Goal: Task Accomplishment & Management: Use online tool/utility

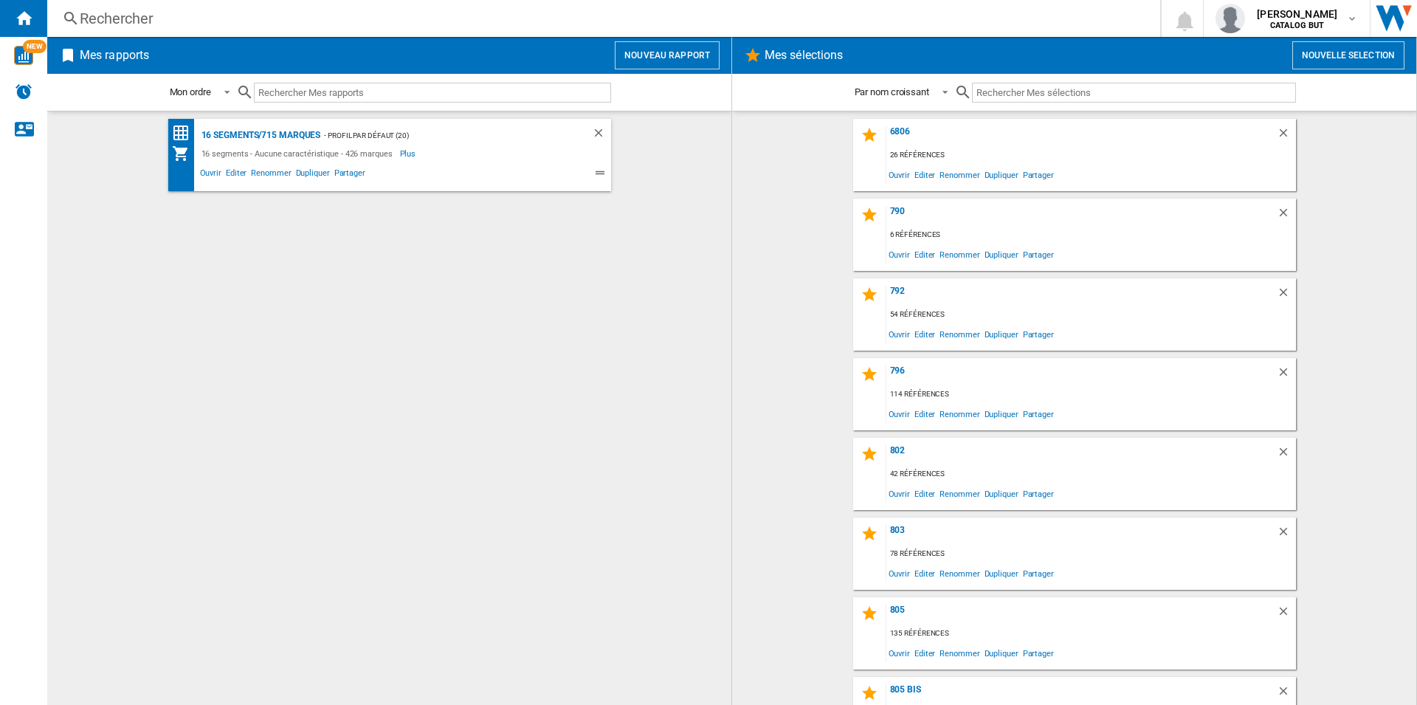
click at [651, 44] on button "Nouveau rapport" at bounding box center [667, 55] width 105 height 28
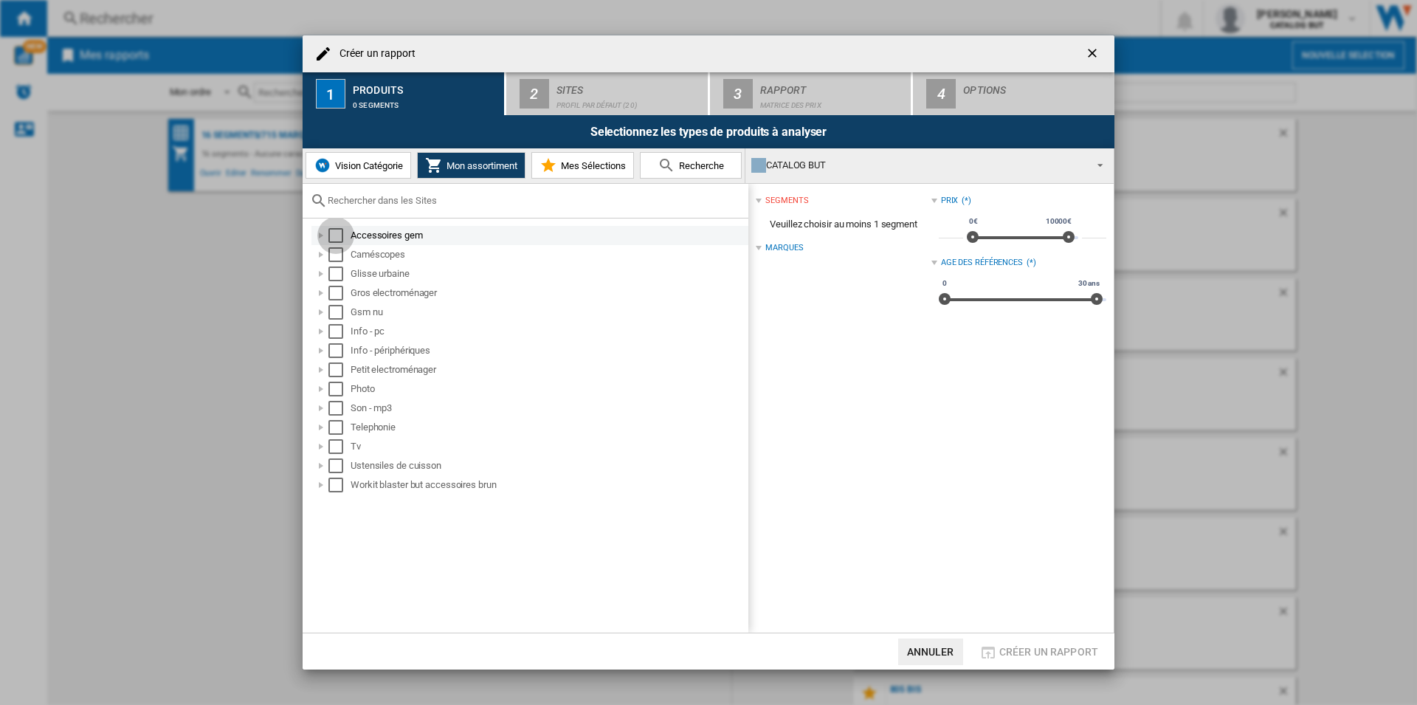
click at [342, 234] on div "Select" at bounding box center [335, 235] width 15 height 15
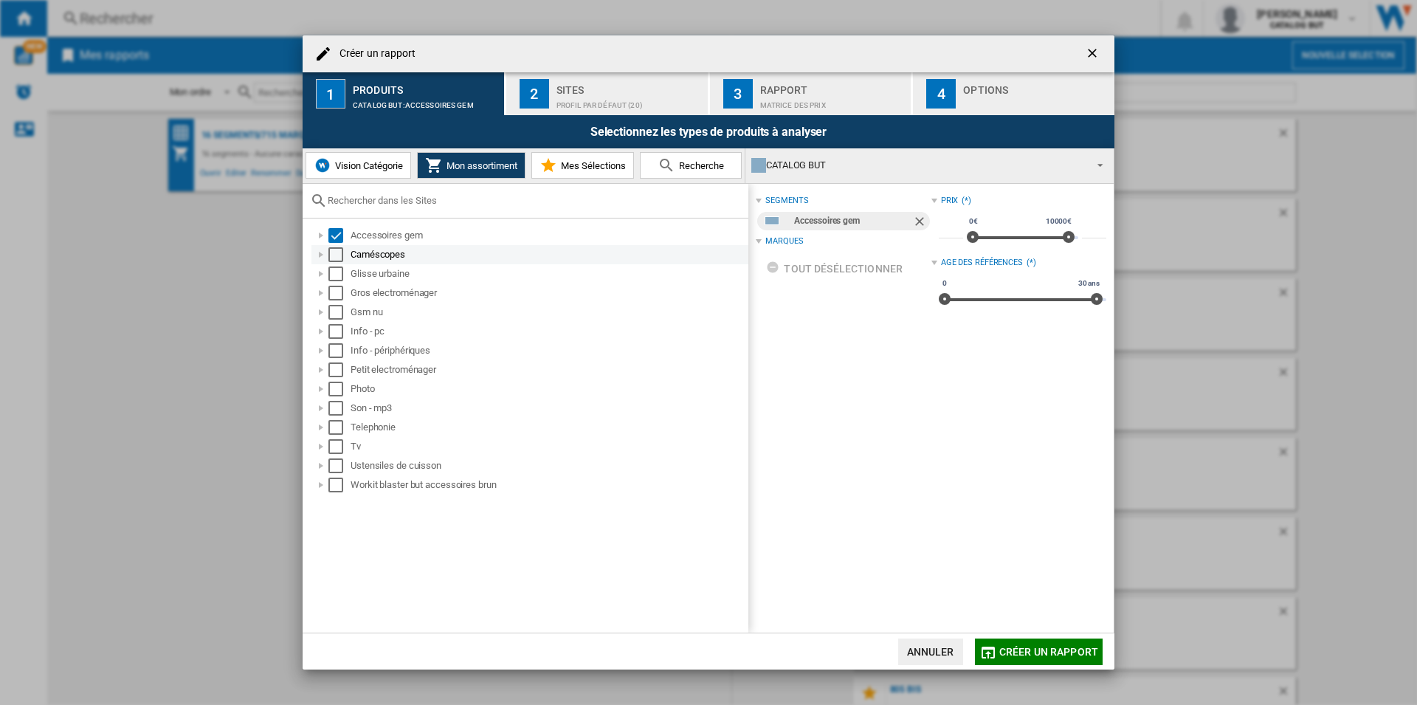
click at [342, 252] on div "Select" at bounding box center [335, 254] width 15 height 15
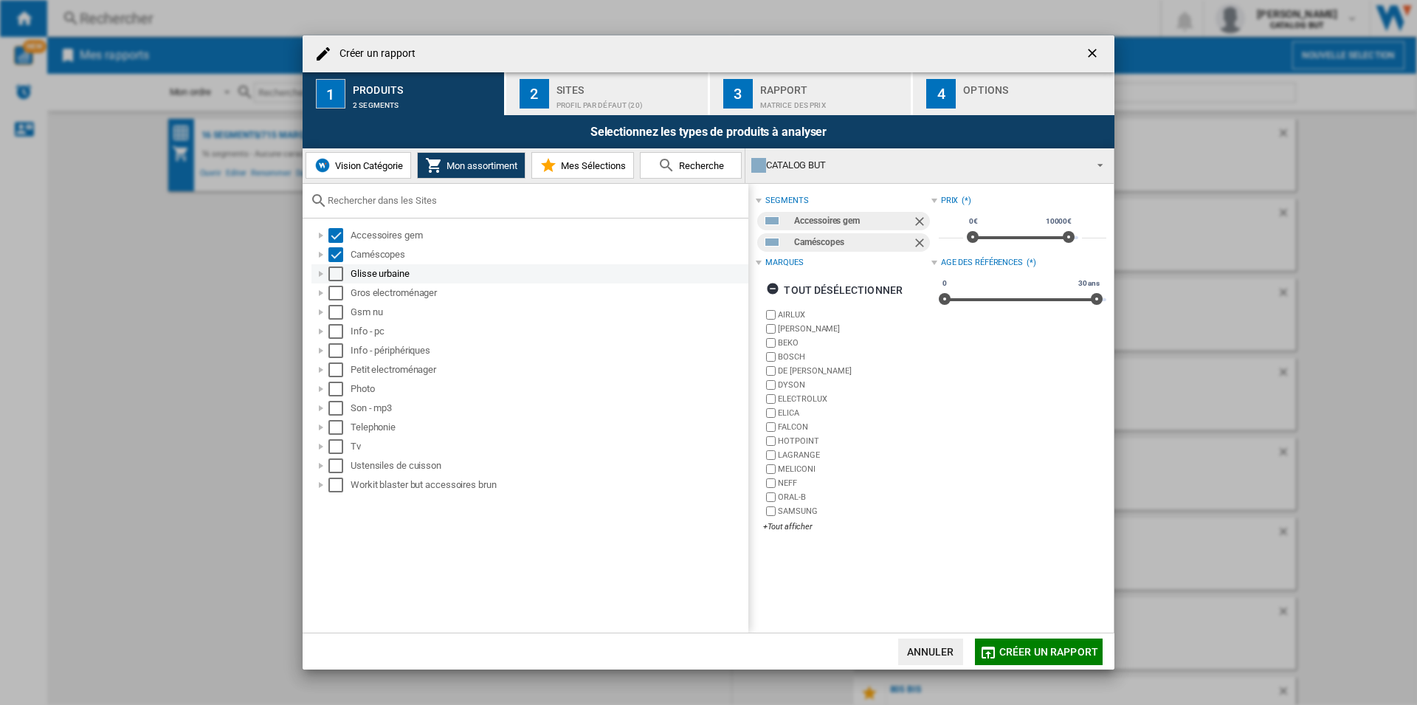
click at [340, 270] on div "Select" at bounding box center [335, 273] width 15 height 15
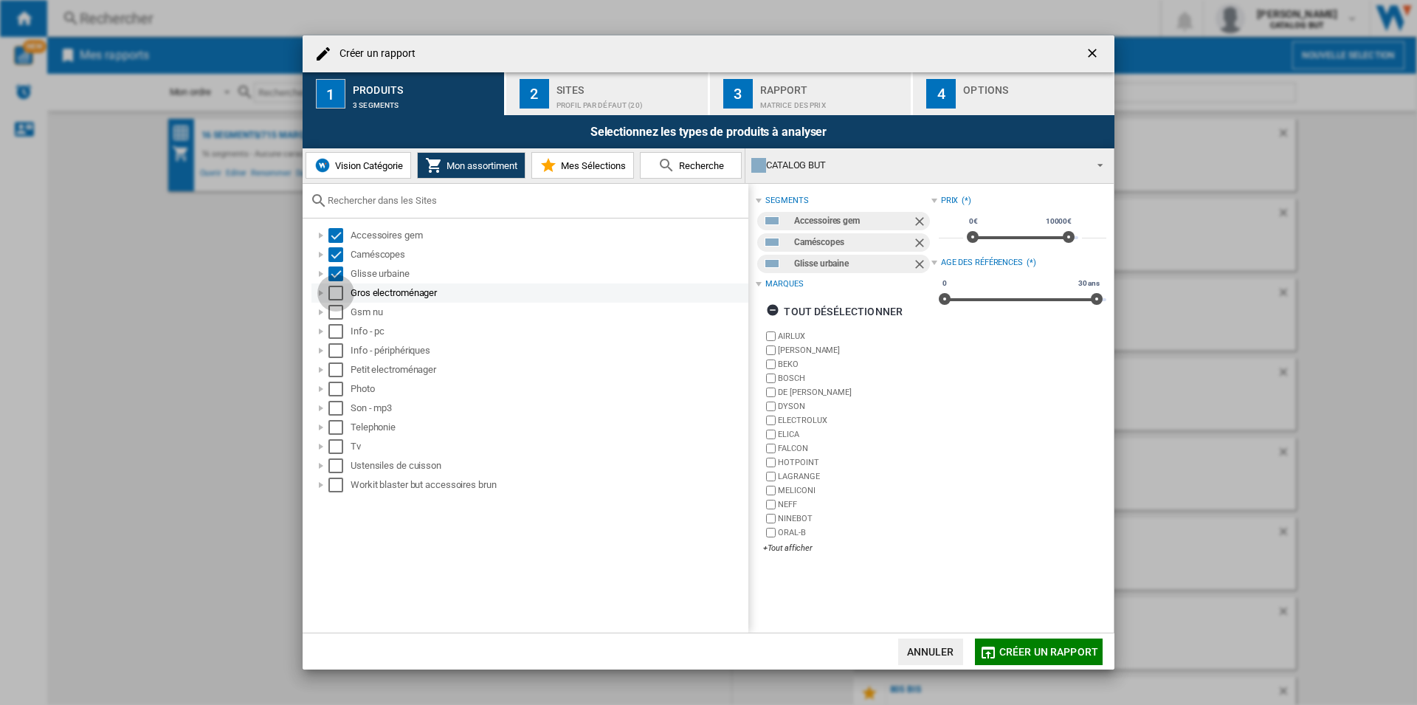
click at [337, 294] on div "Select" at bounding box center [335, 293] width 15 height 15
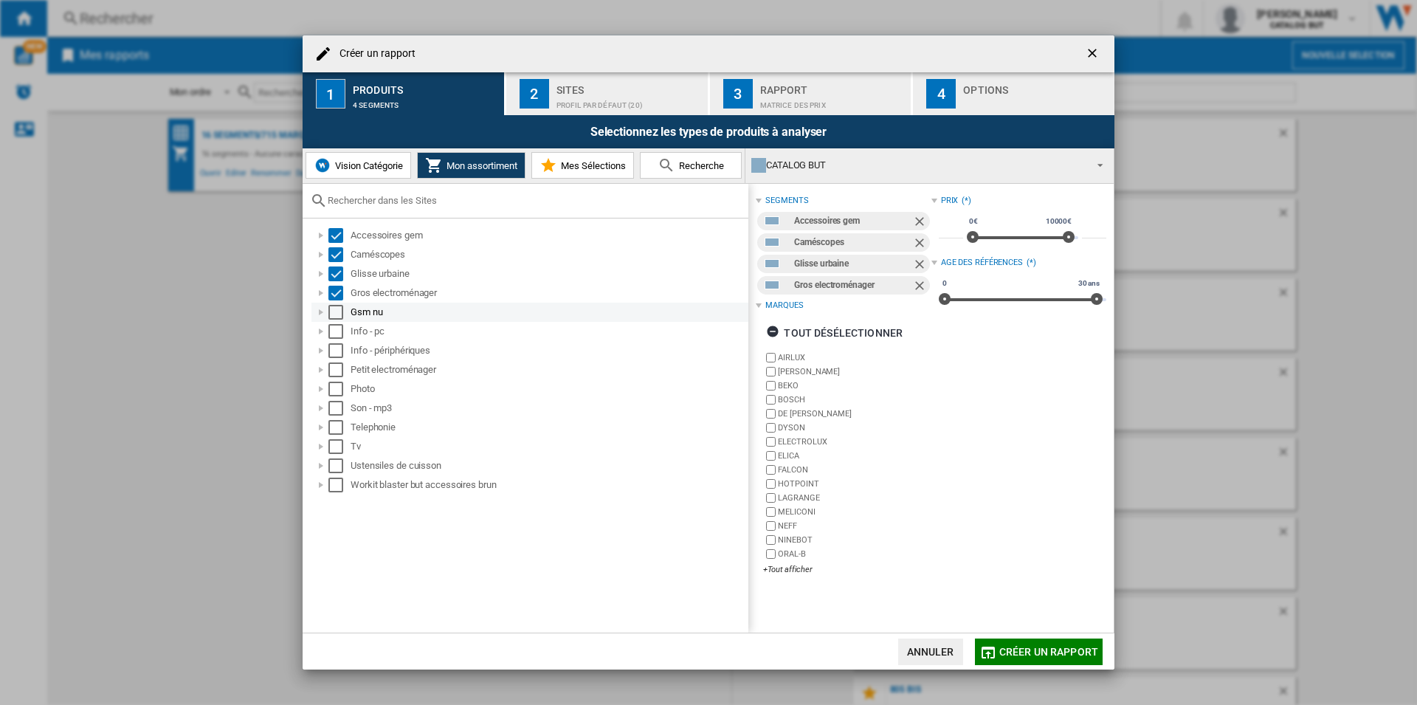
click at [335, 320] on div "Gsm nu" at bounding box center [529, 312] width 437 height 19
click at [331, 310] on div "Select" at bounding box center [335, 312] width 15 height 15
click at [331, 331] on div "Select" at bounding box center [335, 331] width 15 height 15
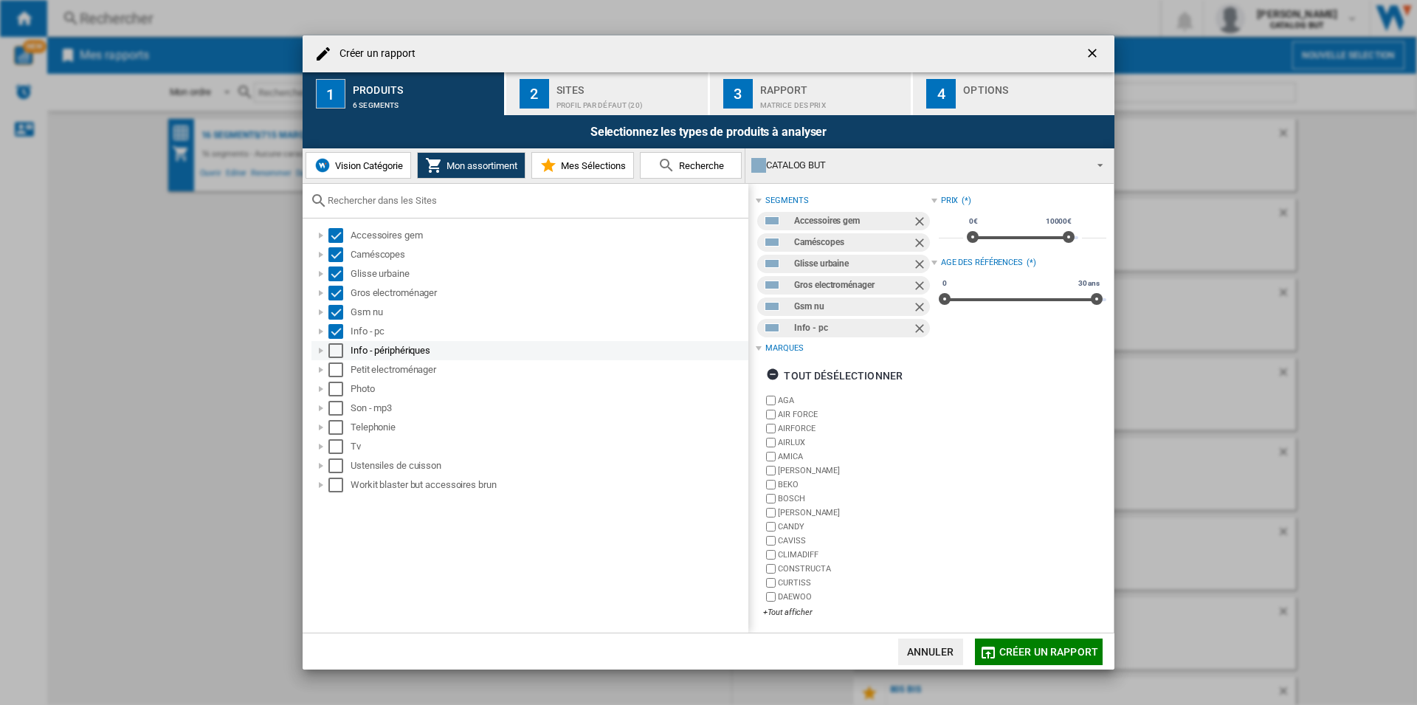
click at [334, 356] on div "Select" at bounding box center [335, 350] width 15 height 15
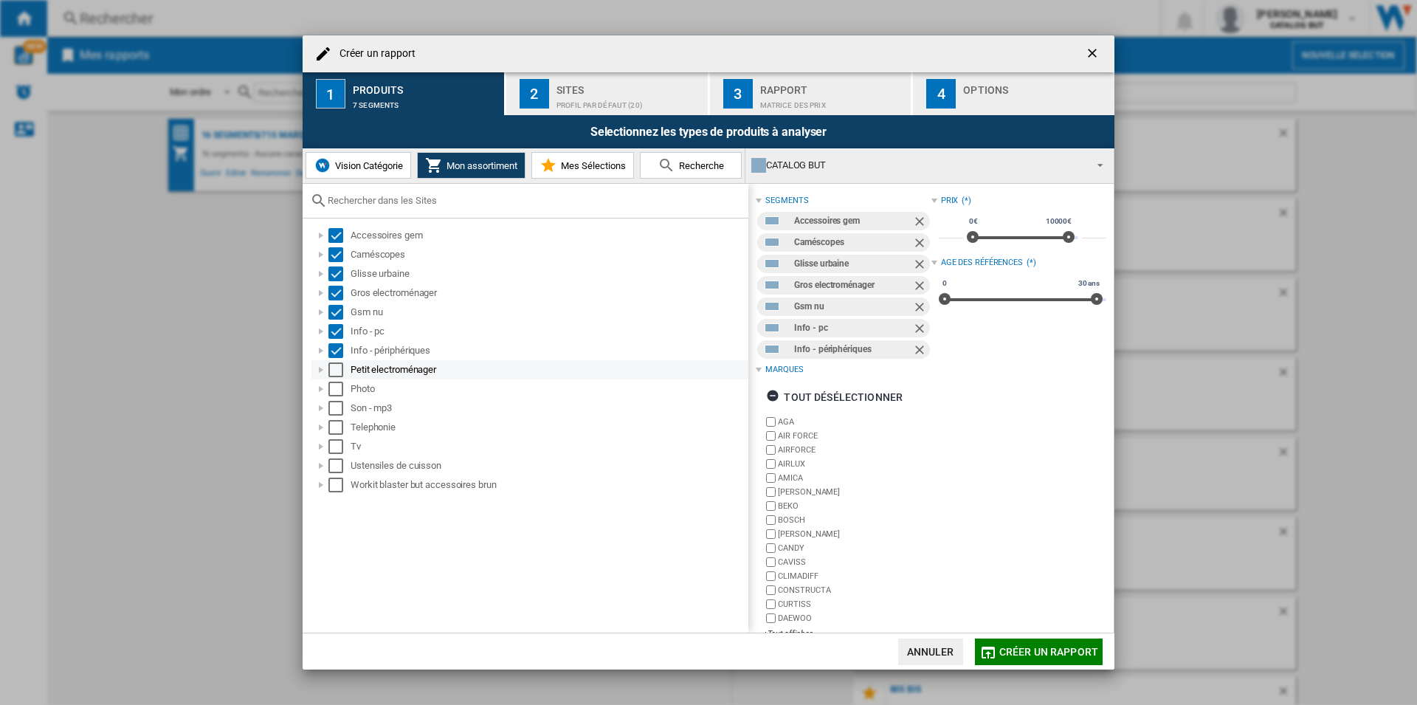
click at [334, 367] on div "Select" at bounding box center [335, 369] width 15 height 15
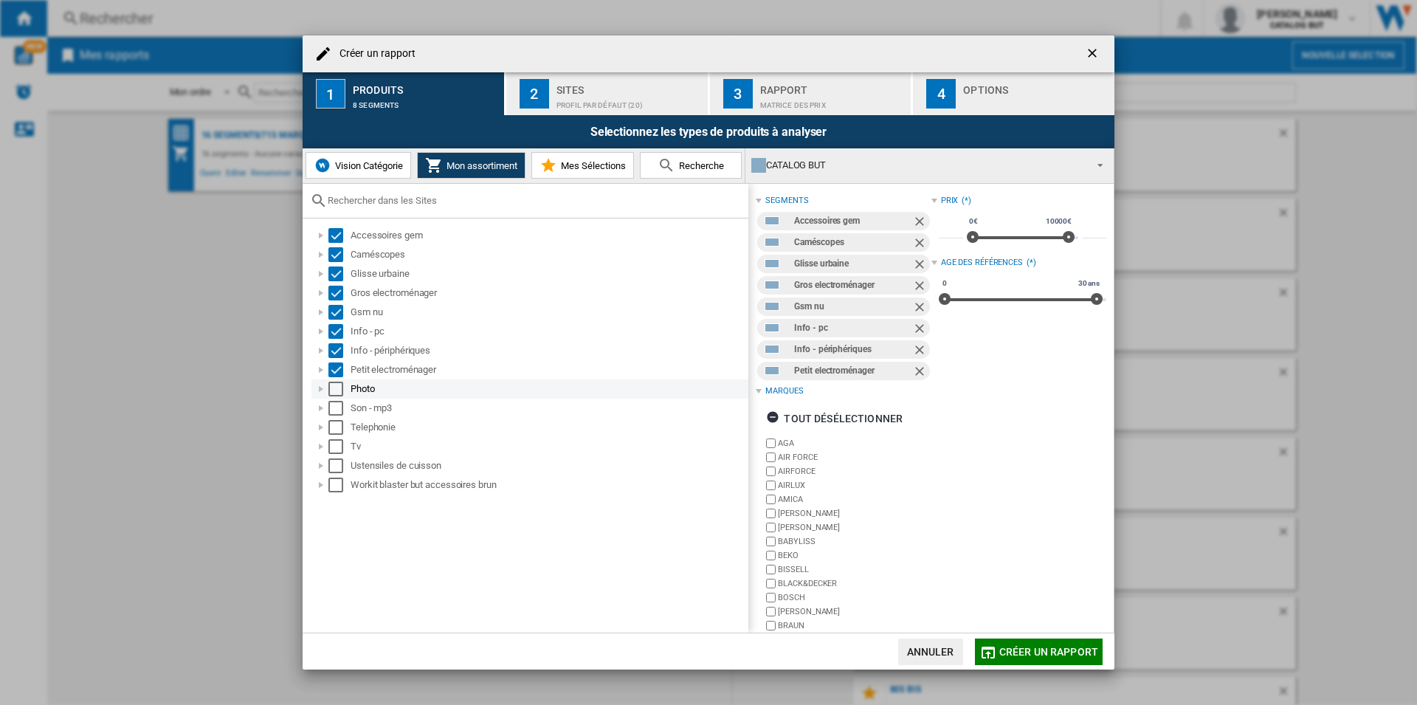
click at [334, 385] on div "Select" at bounding box center [335, 388] width 15 height 15
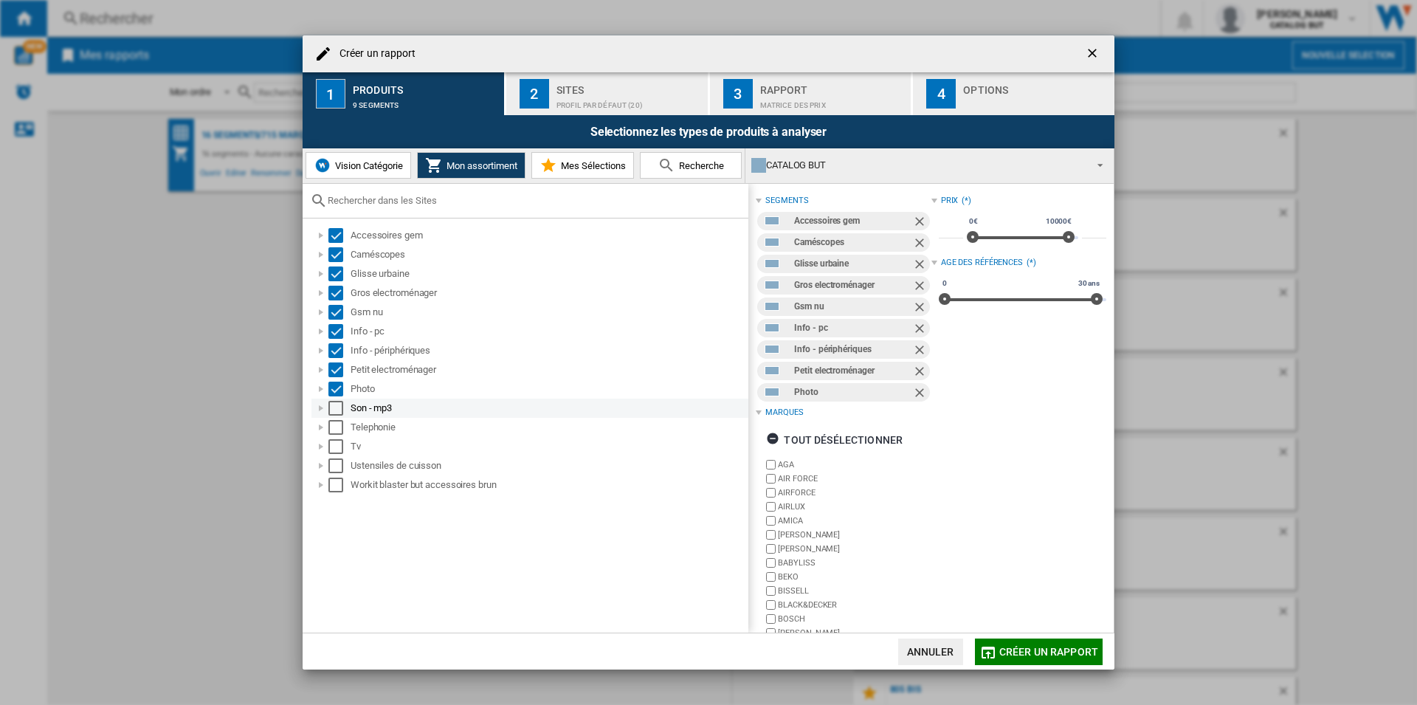
click at [334, 405] on div "Select" at bounding box center [335, 408] width 15 height 15
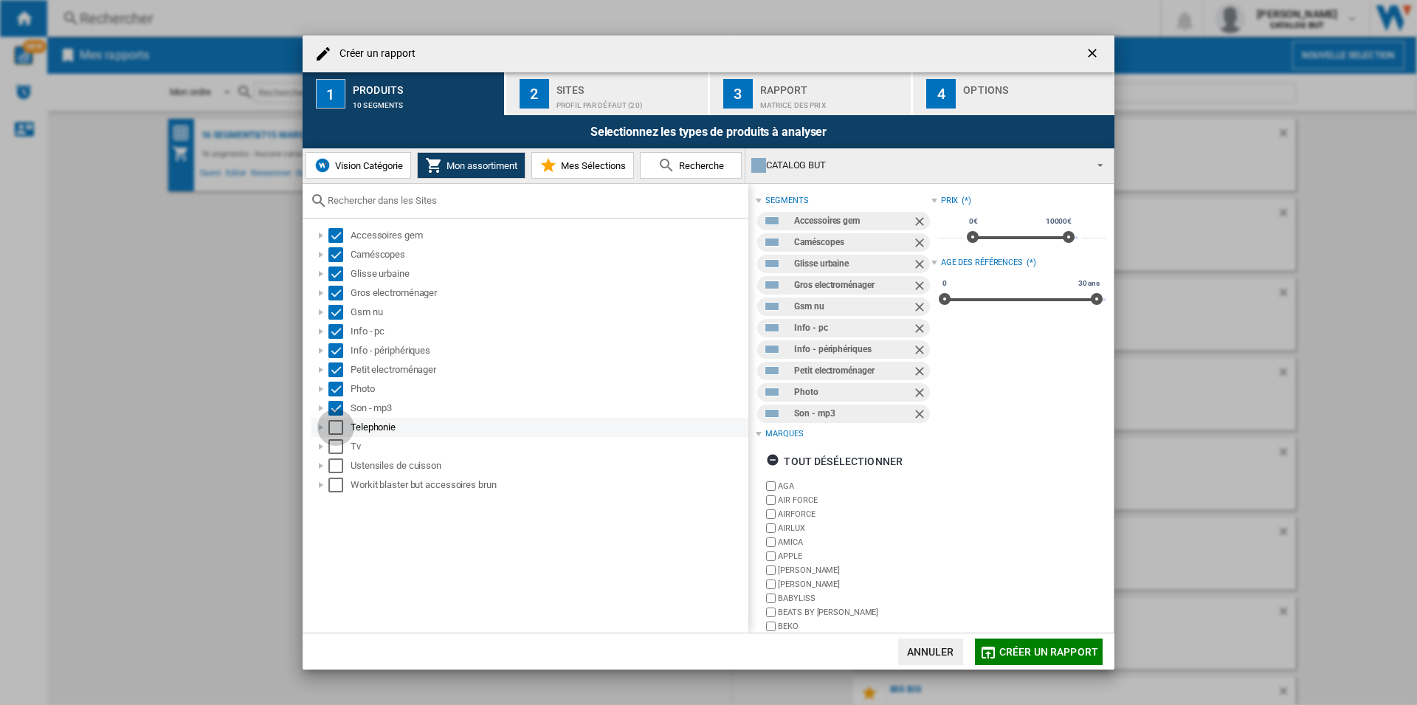
click at [331, 421] on div "Select" at bounding box center [335, 427] width 15 height 15
click at [332, 440] on div "Select" at bounding box center [335, 446] width 15 height 15
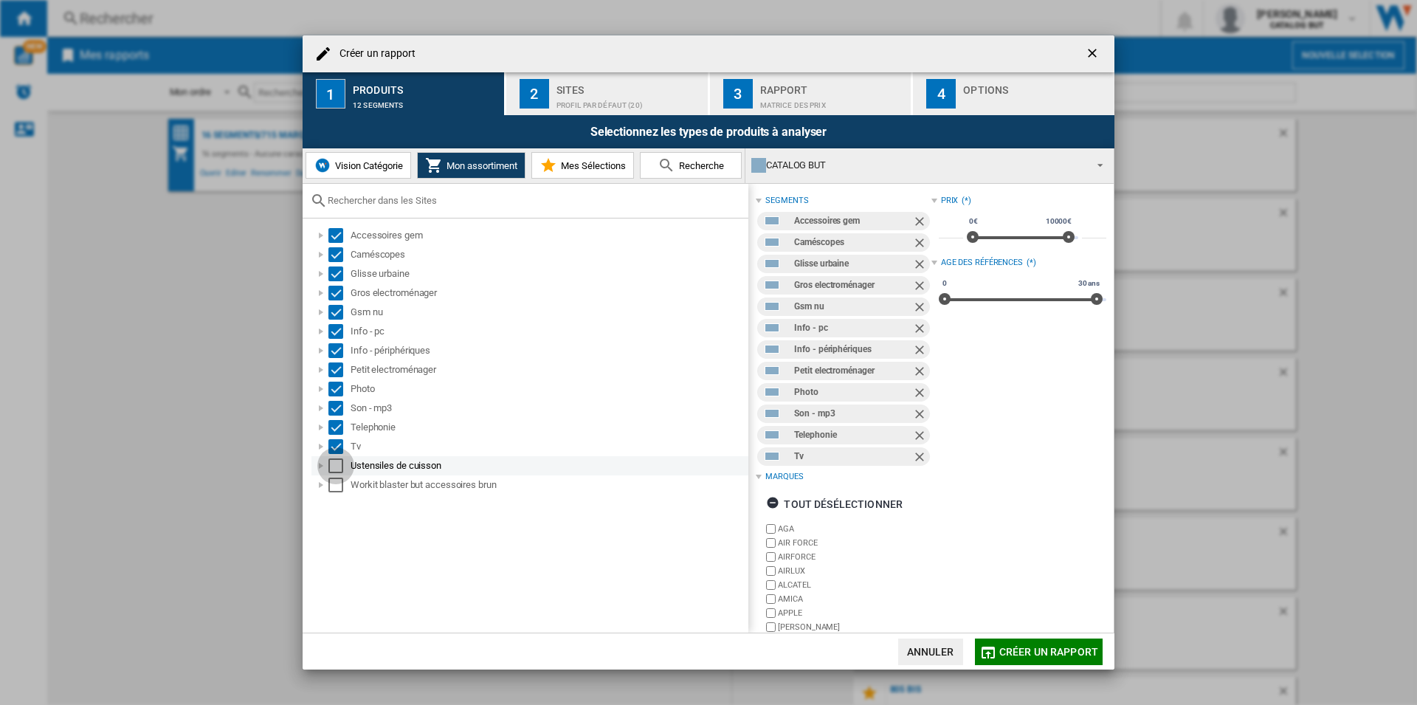
click at [332, 458] on div "Select" at bounding box center [335, 465] width 15 height 15
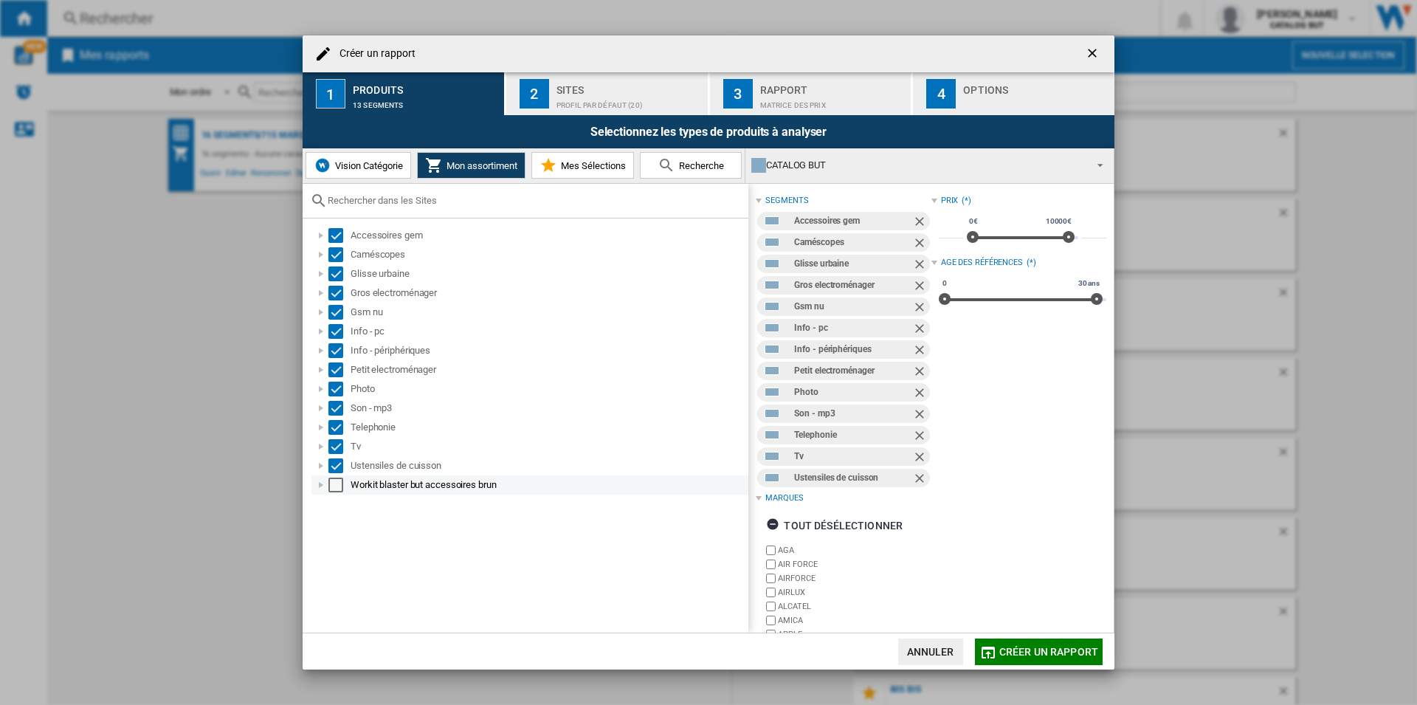
click at [336, 480] on div "Select" at bounding box center [335, 484] width 15 height 15
click at [564, 160] on span "Mes Sélections" at bounding box center [591, 165] width 69 height 11
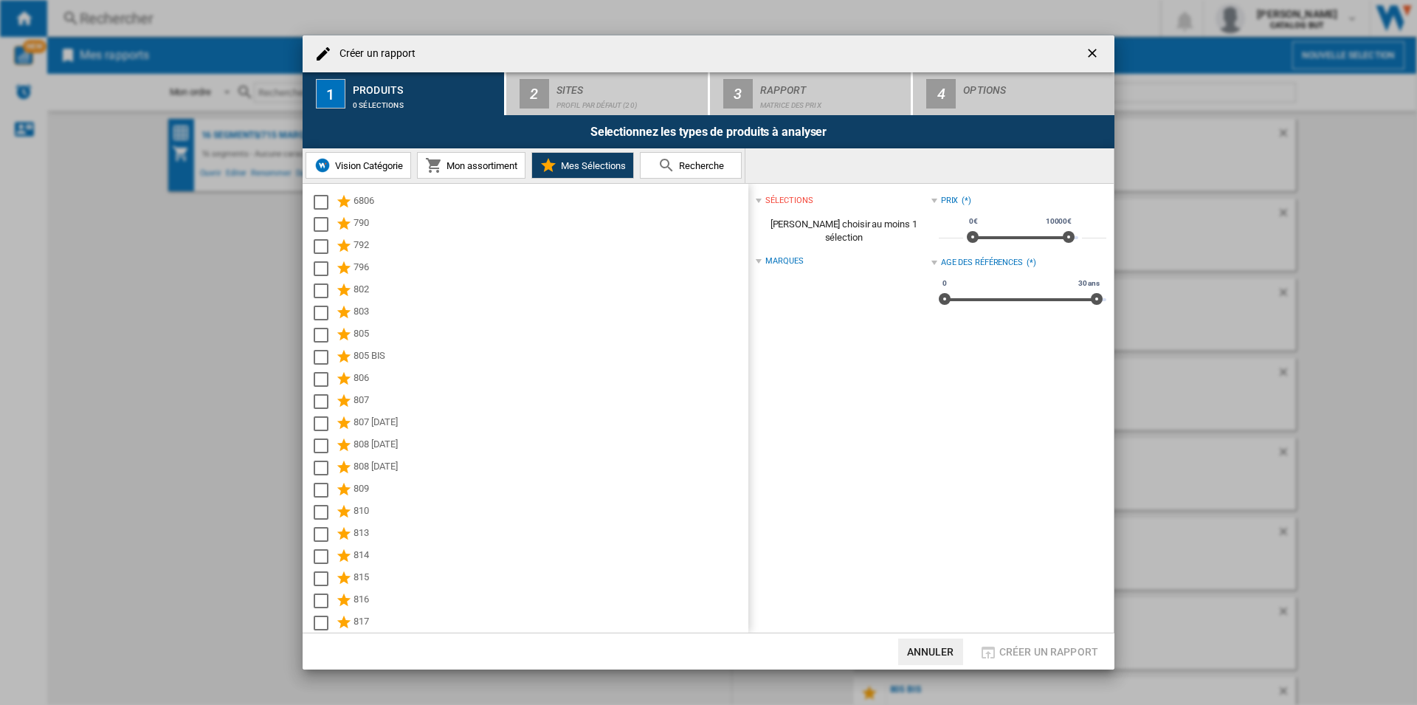
click at [452, 165] on span "Mon assortiment" at bounding box center [480, 165] width 75 height 11
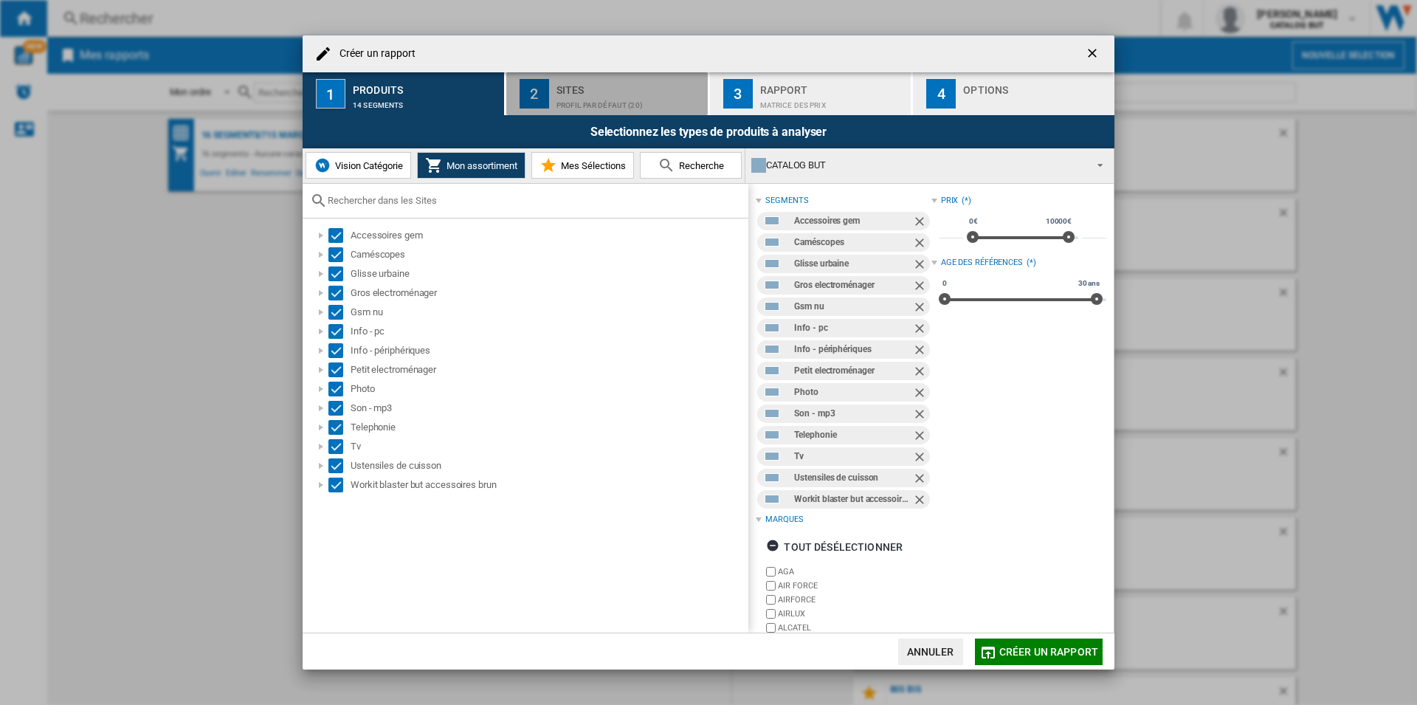
click at [622, 85] on div "Sites" at bounding box center [628, 85] width 145 height 15
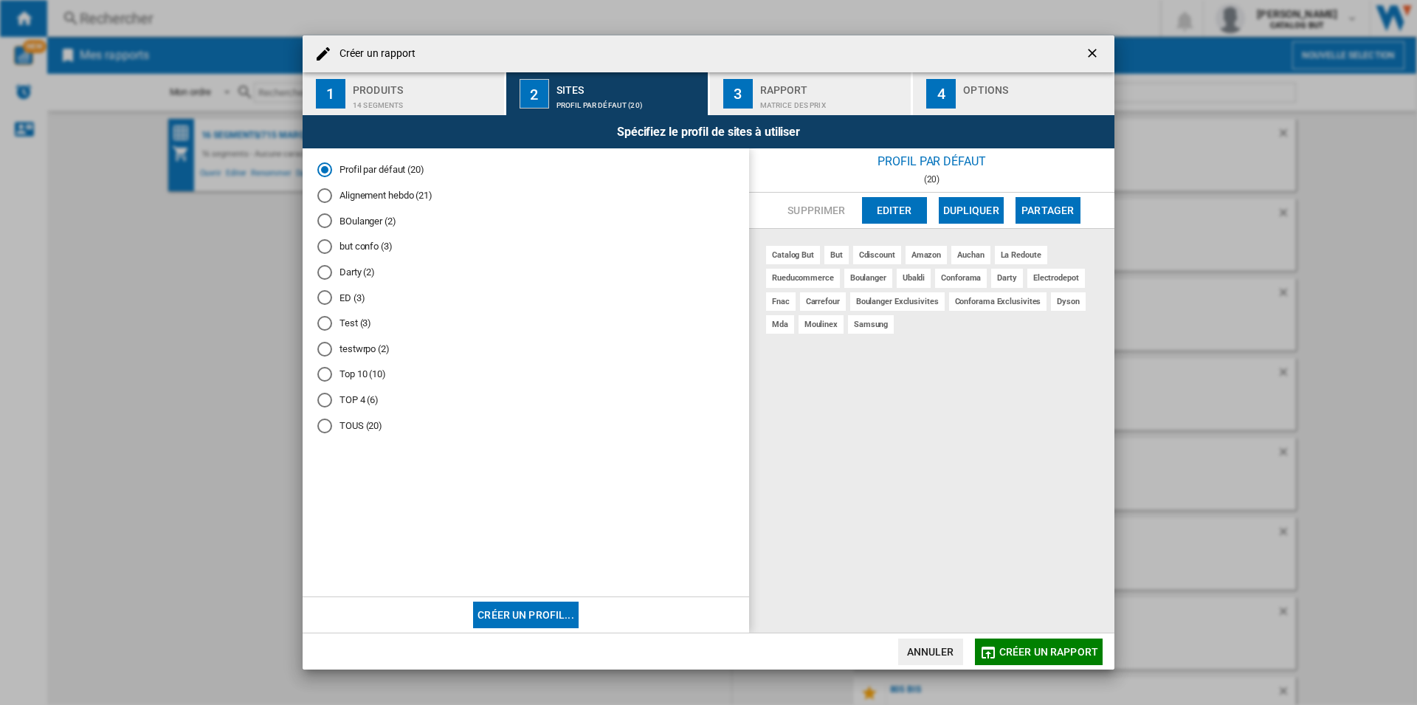
click at [416, 193] on md-radio-button "Alignement hebdo (21)" at bounding box center [525, 195] width 417 height 14
click at [809, 82] on div "Rapport" at bounding box center [832, 85] width 145 height 15
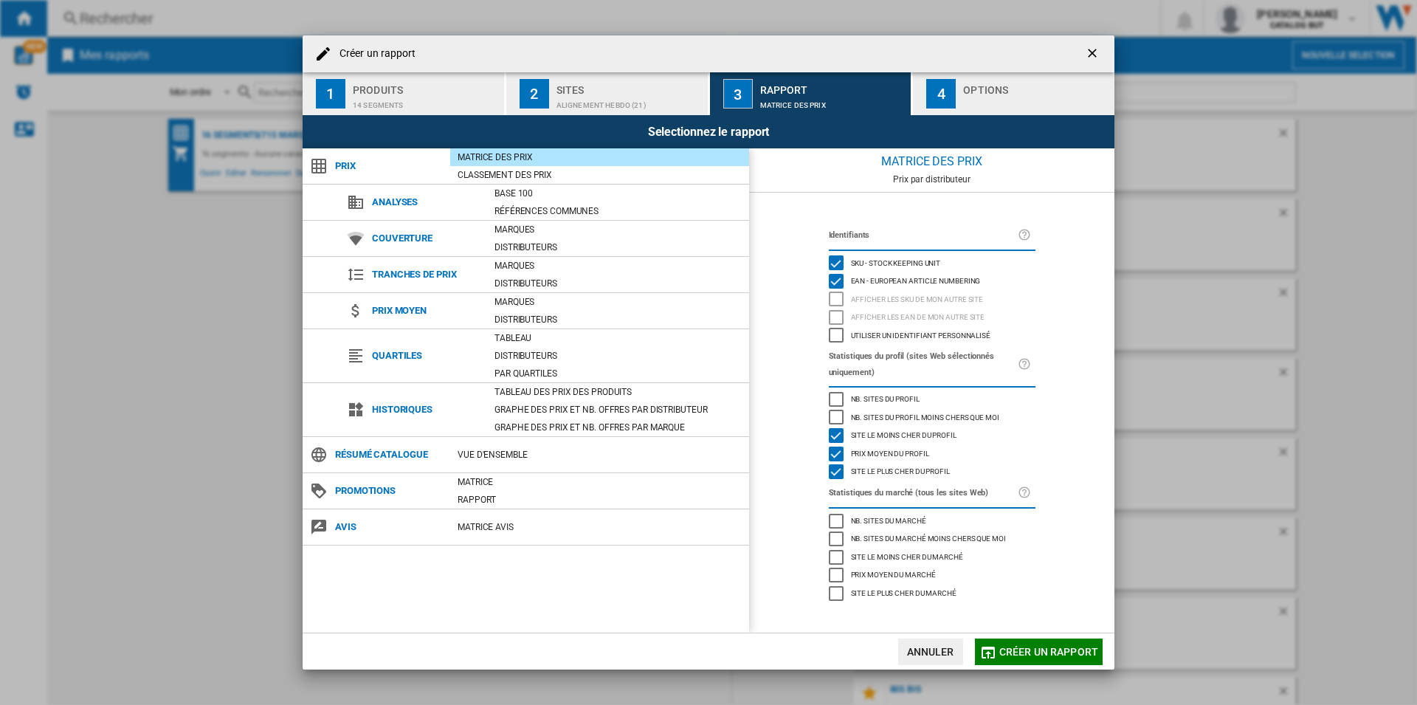
click at [978, 76] on button "4 Options" at bounding box center [1013, 93] width 201 height 43
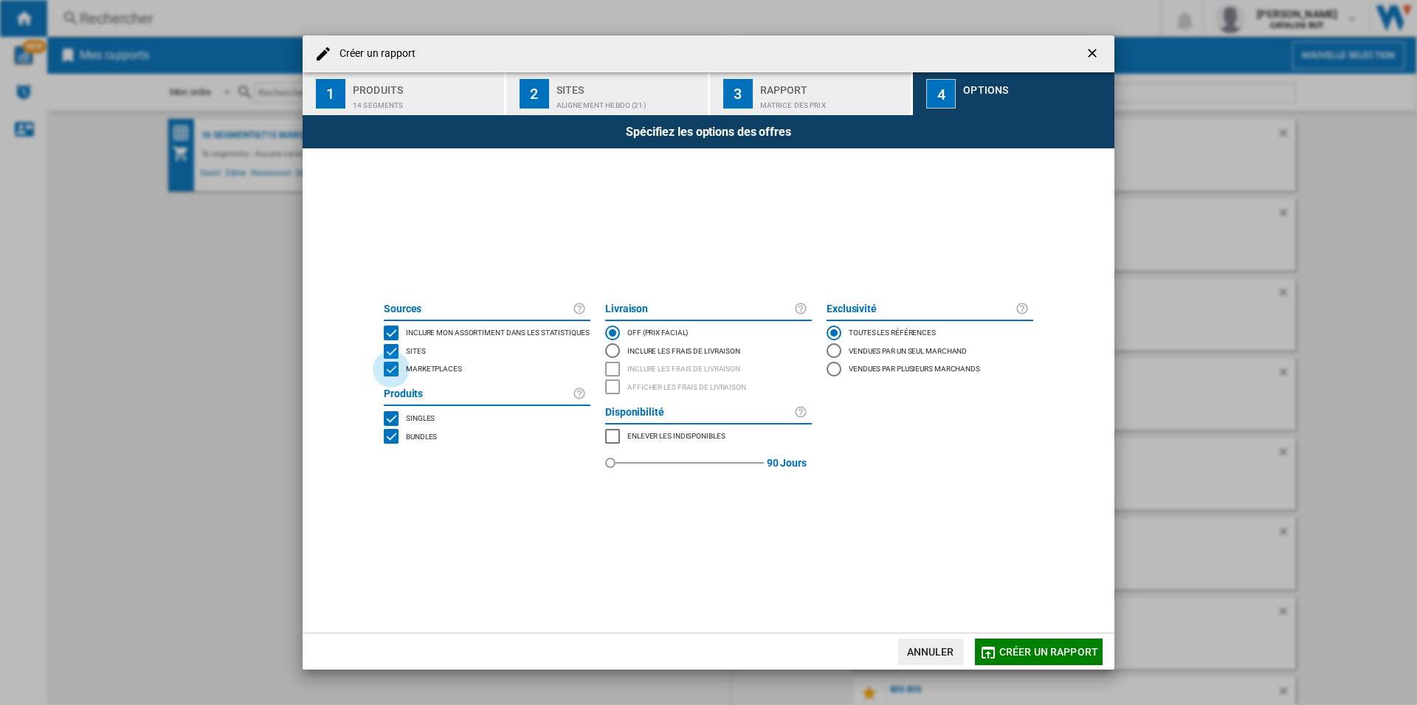
click at [391, 373] on div "MARKETPLACES" at bounding box center [391, 369] width 15 height 15
click at [1047, 650] on span "Créer un rapport" at bounding box center [1048, 652] width 99 height 12
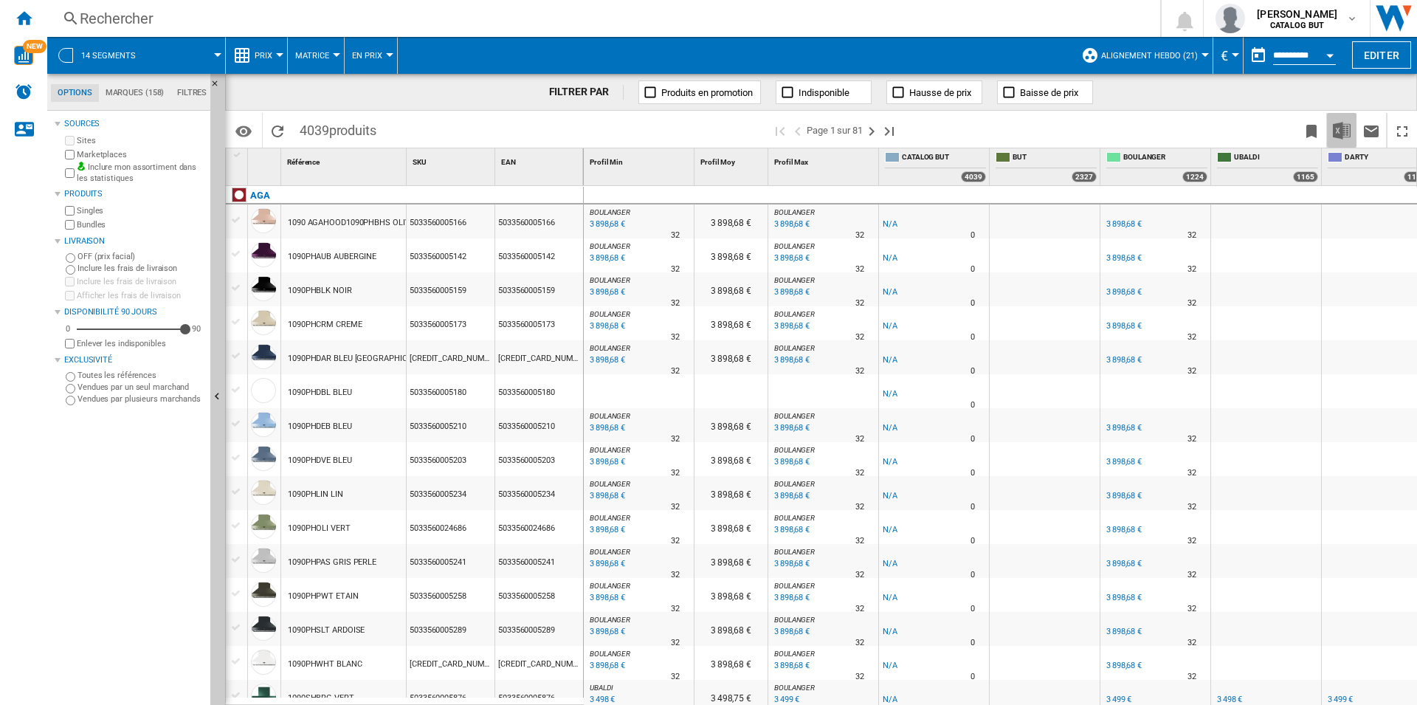
click at [1349, 129] on img "Télécharger au format Excel" at bounding box center [1342, 131] width 18 height 18
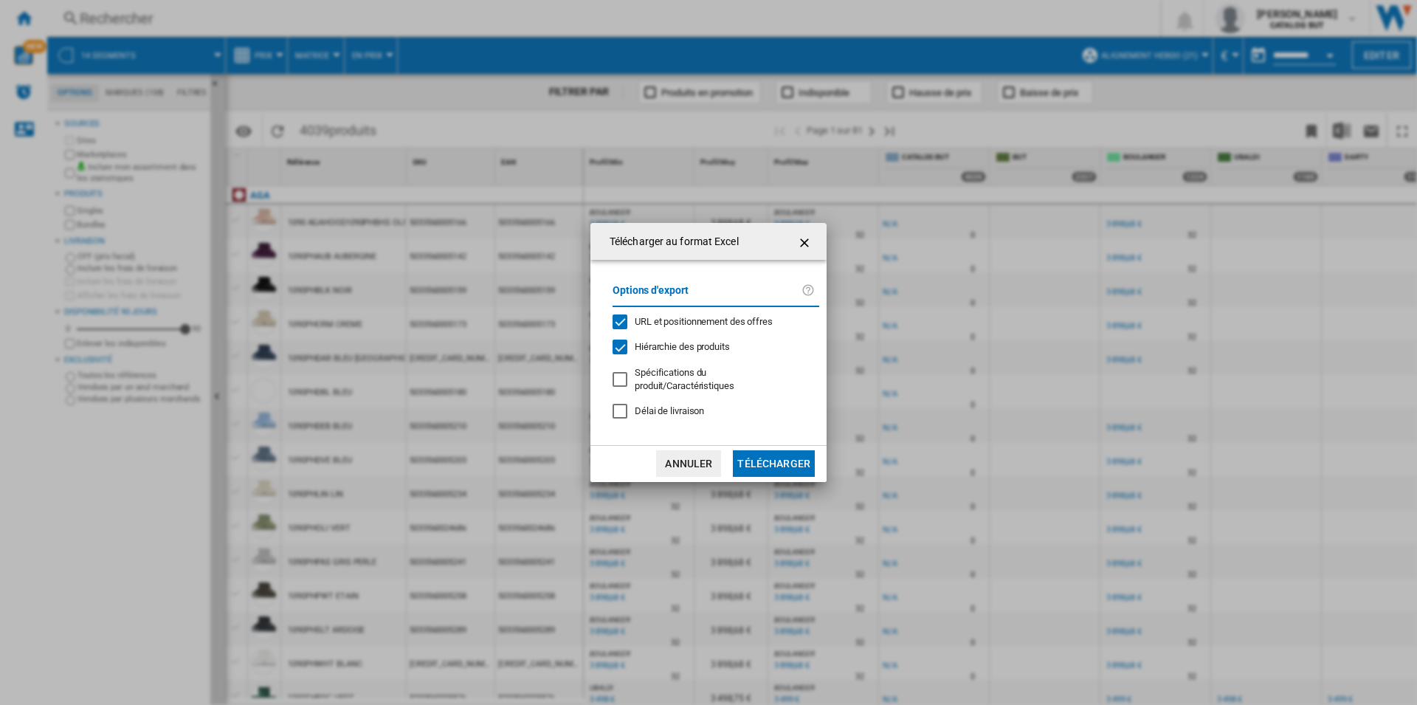
drag, startPoint x: 656, startPoint y: 323, endPoint x: 674, endPoint y: 342, distance: 26.6
click at [657, 323] on span "URL et positionnement des offres" at bounding box center [704, 321] width 138 height 11
click at [777, 450] on button "Télécharger" at bounding box center [774, 463] width 82 height 27
